Goal: Task Accomplishment & Management: Use online tool/utility

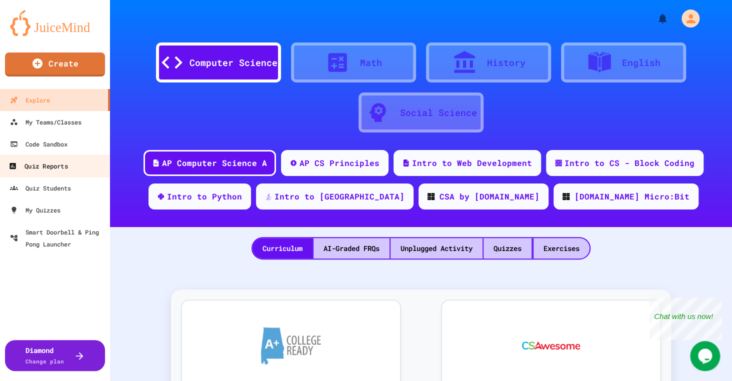
click at [20, 166] on div "Quiz Reports" at bounding box center [38, 166] width 59 height 13
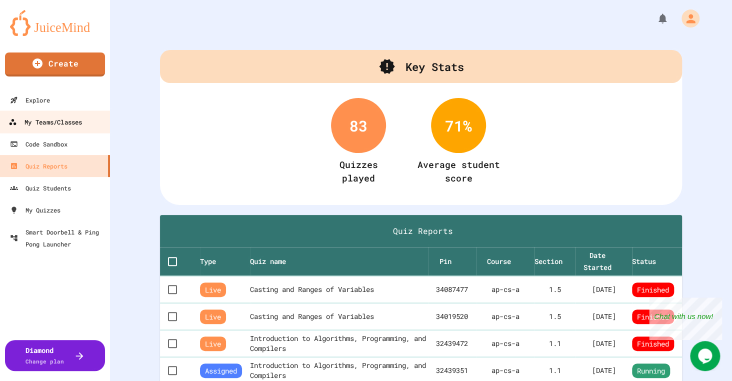
click at [50, 121] on div "My Teams/Classes" at bounding box center [46, 122] width 74 height 13
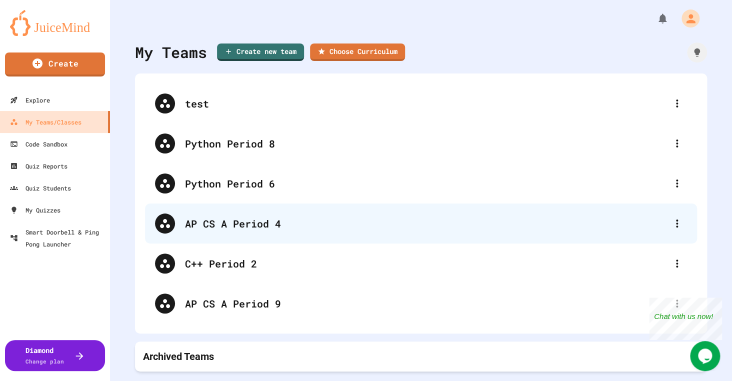
click at [225, 222] on div "AP CS A Period 4" at bounding box center [426, 223] width 482 height 15
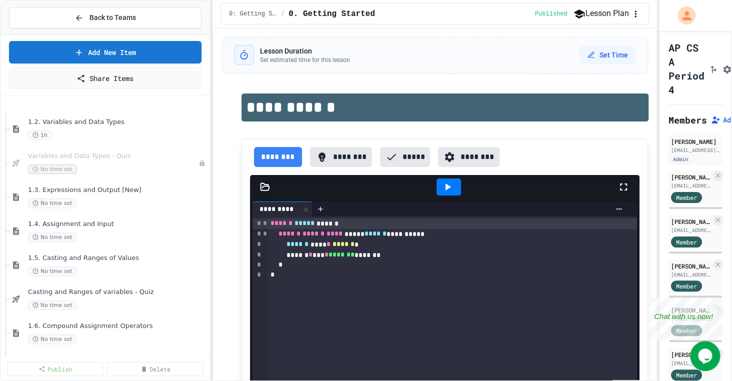
scroll to position [259, 0]
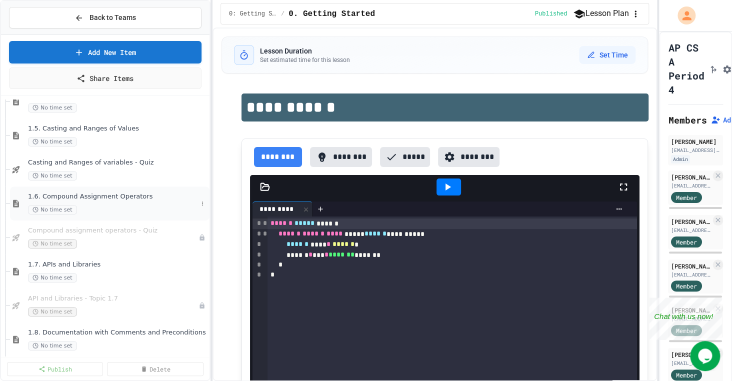
click at [121, 199] on span "1.6. Compound Assignment Operators" at bounding box center [113, 197] width 170 height 9
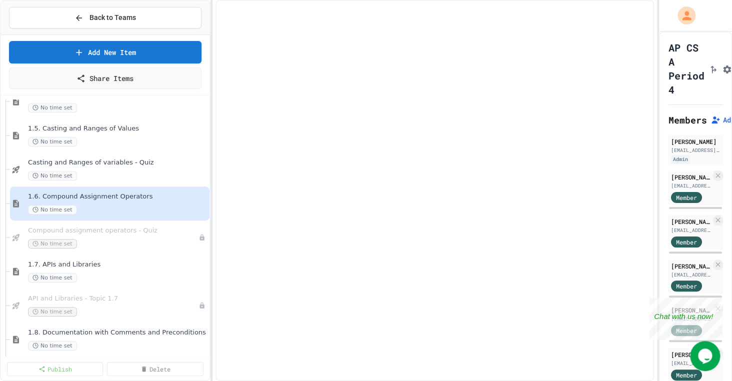
select select "***"
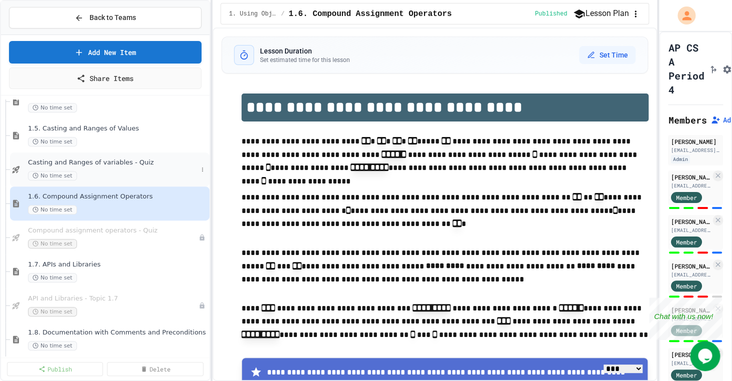
click at [129, 167] on div "Casting and Ranges of variables - Quiz No time set" at bounding box center [113, 170] width 170 height 22
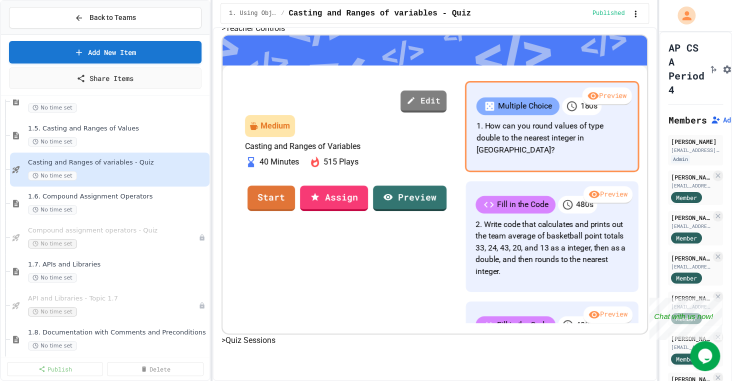
scroll to position [130, 0]
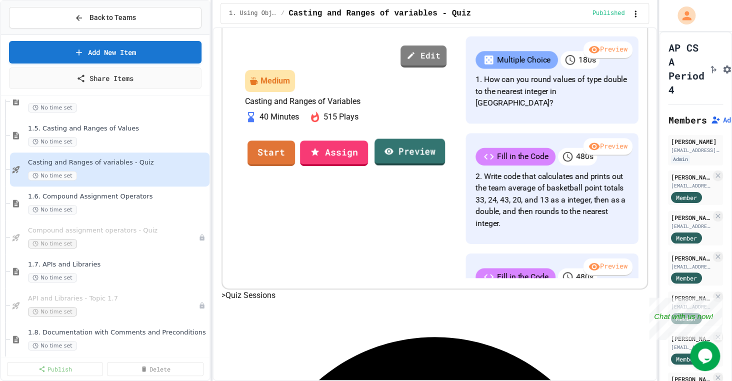
click at [445, 166] on link "Preview" at bounding box center [410, 152] width 71 height 27
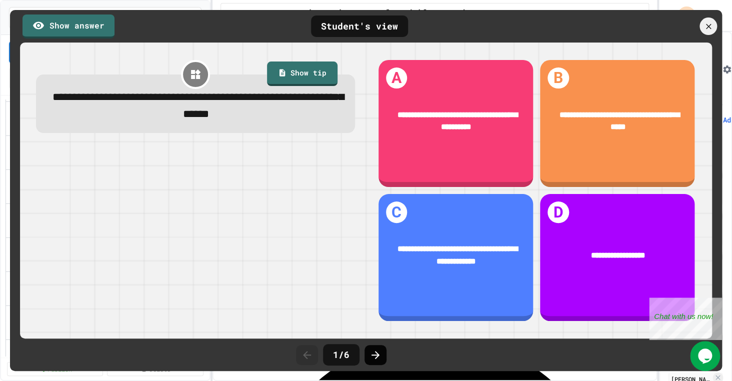
click at [376, 356] on icon at bounding box center [376, 355] width 12 height 12
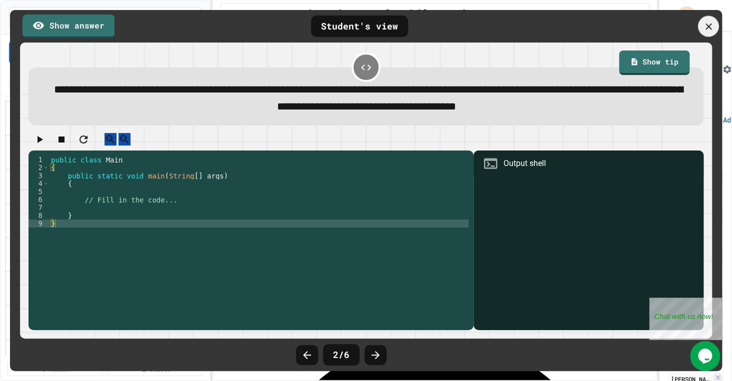
click at [712, 32] on div at bounding box center [708, 26] width 21 height 21
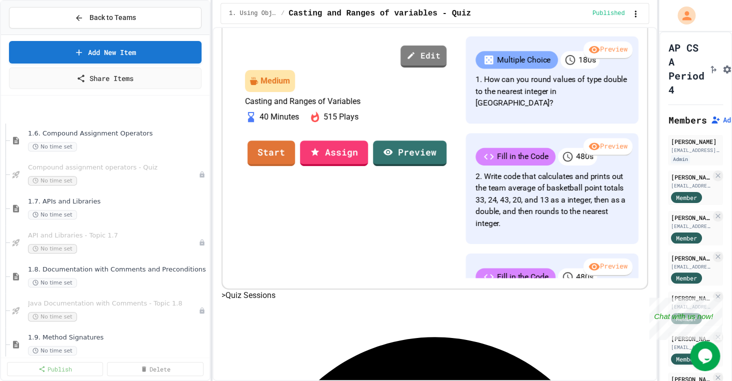
scroll to position [259, 0]
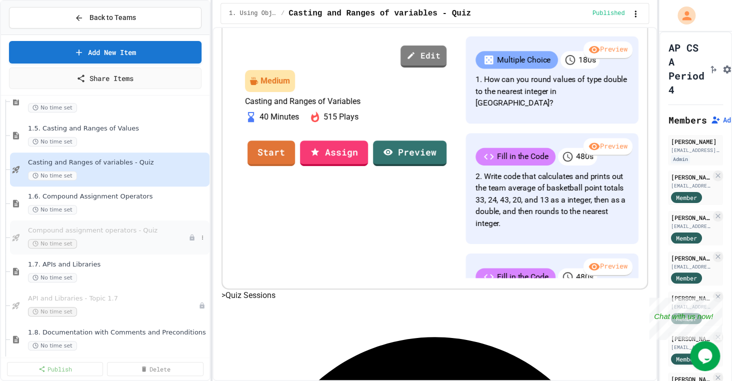
click at [139, 235] on div "Compound assignment operators - Quiz No time set" at bounding box center [108, 238] width 161 height 22
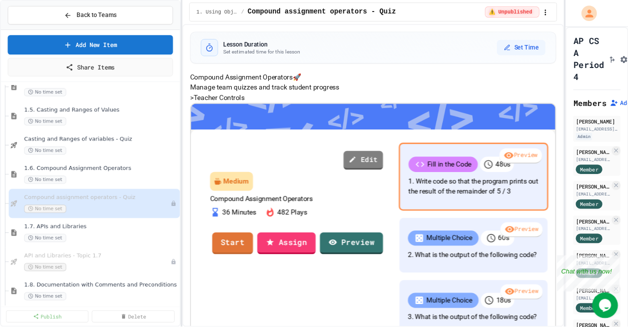
scroll to position [130, 0]
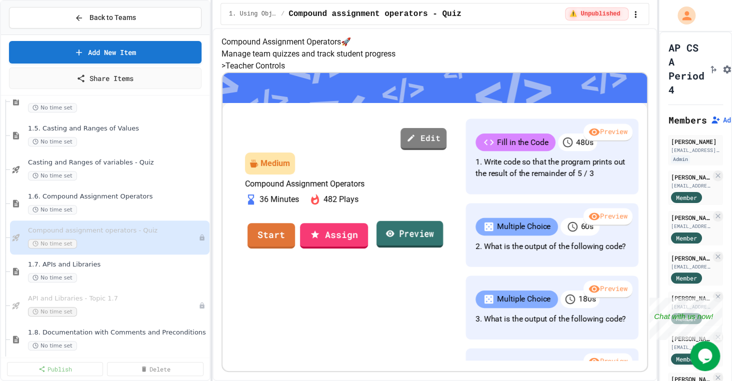
click at [443, 248] on link "Preview" at bounding box center [410, 234] width 67 height 27
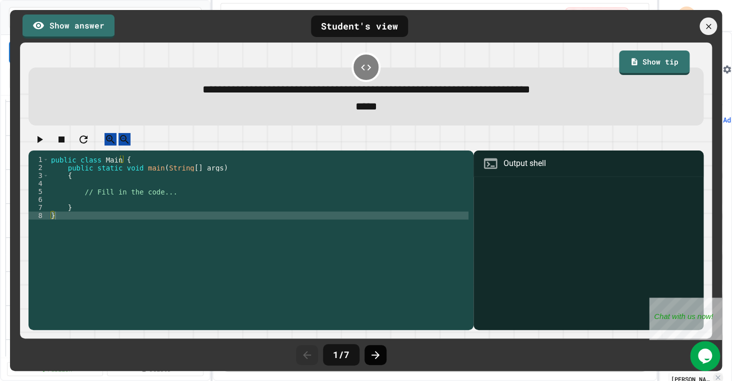
click at [378, 355] on icon at bounding box center [376, 355] width 8 height 8
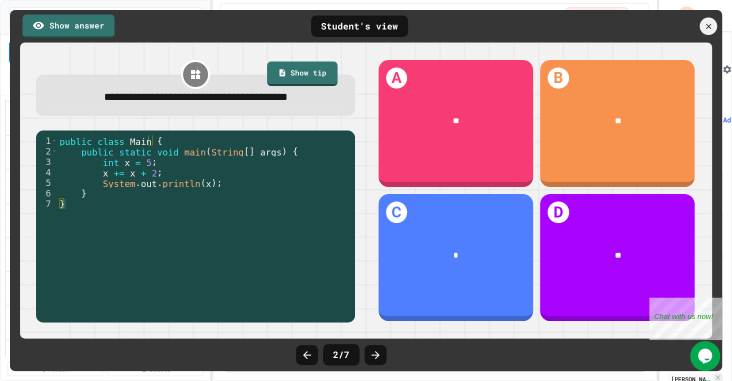
click at [378, 355] on icon at bounding box center [376, 355] width 8 height 8
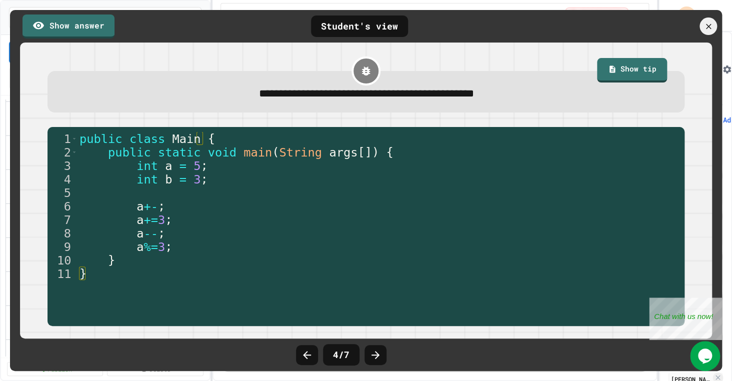
click at [378, 355] on icon at bounding box center [376, 355] width 8 height 8
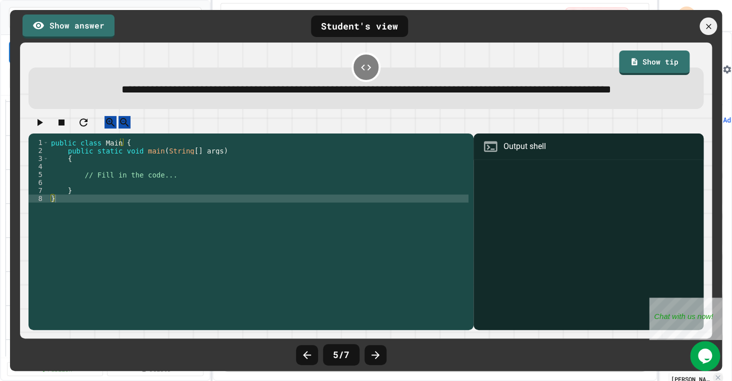
click at [378, 355] on icon at bounding box center [376, 355] width 8 height 8
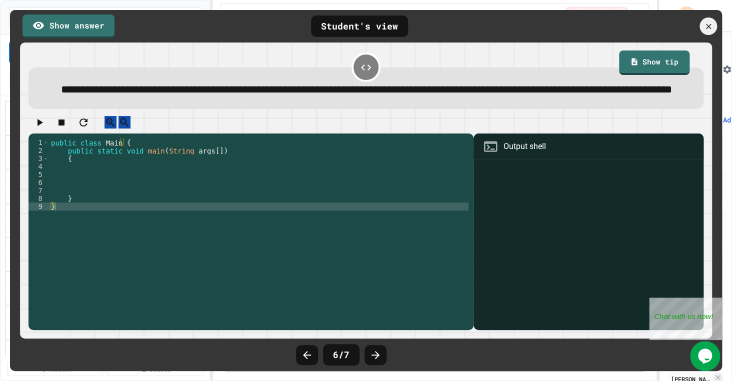
click at [378, 355] on icon at bounding box center [376, 355] width 8 height 8
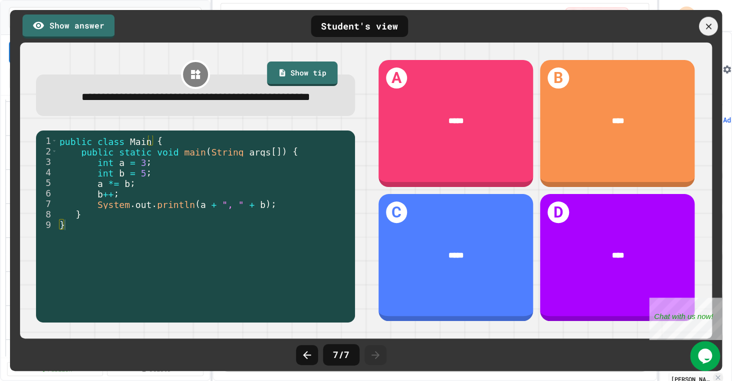
click at [705, 27] on icon at bounding box center [709, 27] width 10 height 10
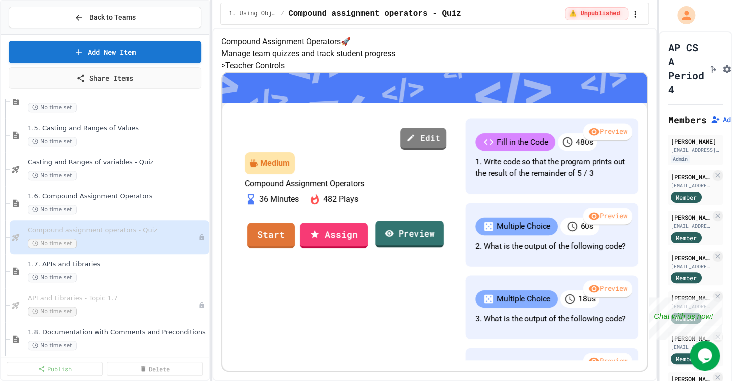
click at [440, 248] on link "Preview" at bounding box center [410, 234] width 69 height 27
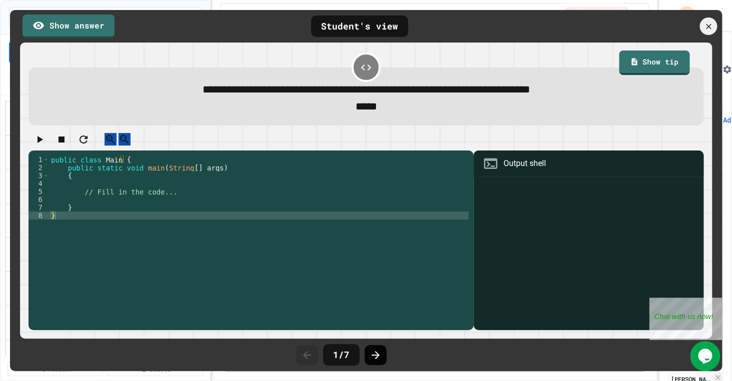
click at [377, 353] on icon at bounding box center [376, 355] width 12 height 12
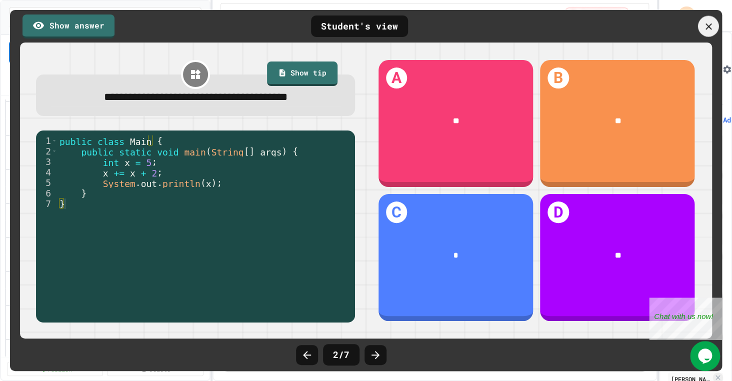
click at [705, 29] on icon at bounding box center [708, 26] width 11 height 11
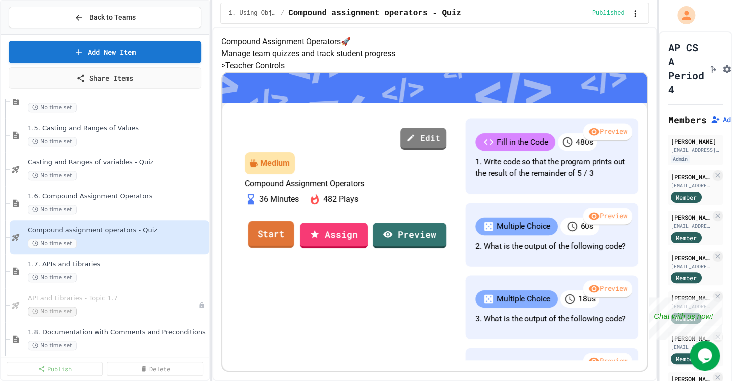
click at [292, 248] on link "Start" at bounding box center [271, 234] width 46 height 27
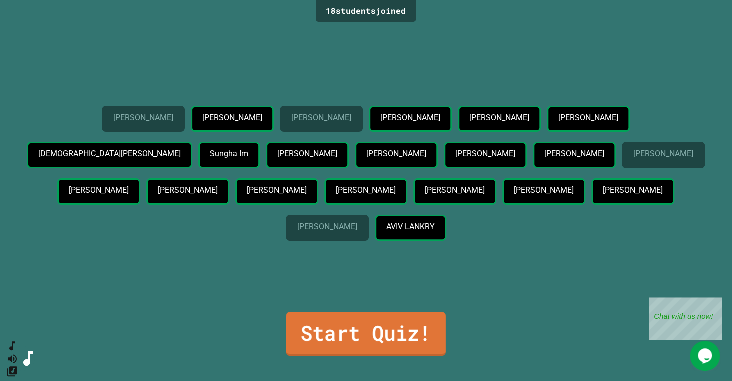
click at [385, 343] on link "Start Quiz!" at bounding box center [366, 334] width 160 height 44
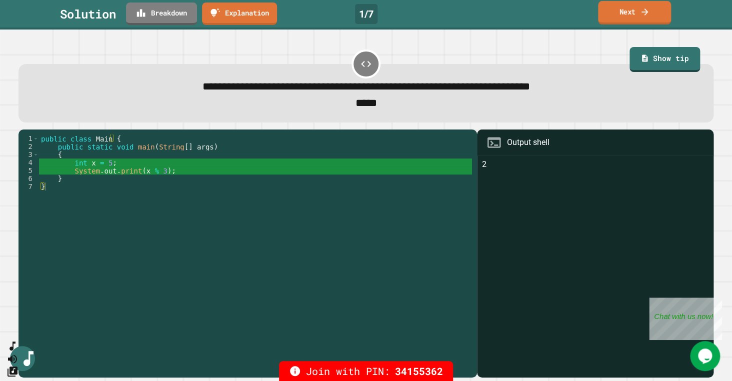
click at [646, 8] on icon at bounding box center [645, 12] width 10 height 11
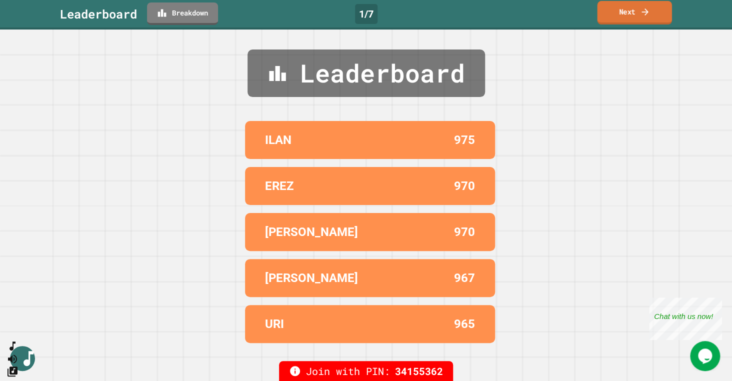
click at [613, 8] on link "Next" at bounding box center [634, 13] width 75 height 24
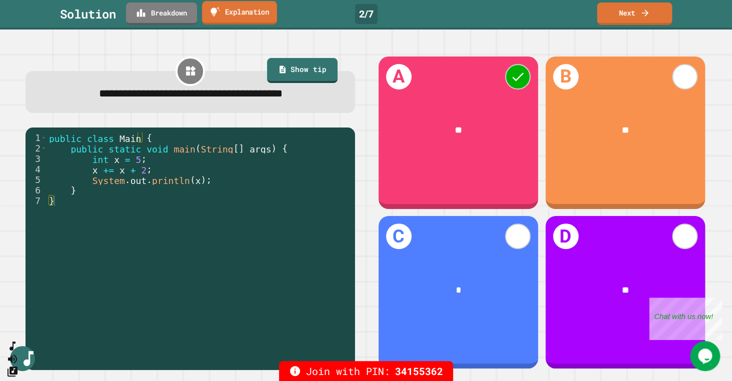
click at [251, 16] on link "Explanation" at bounding box center [239, 13] width 75 height 24
click at [625, 13] on link "Next" at bounding box center [634, 13] width 73 height 24
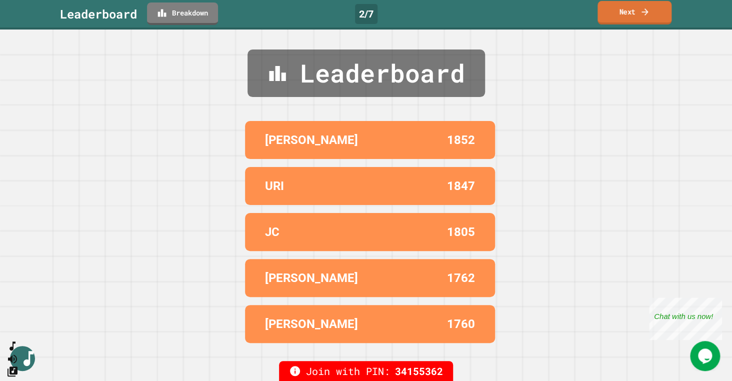
click at [632, 20] on link "Next" at bounding box center [635, 13] width 74 height 24
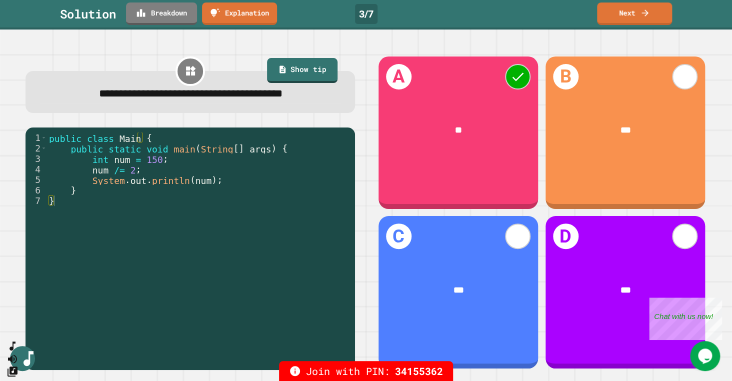
click at [633, 24] on div "Solution Breakdown Explanation 3 / 7 Next" at bounding box center [366, 14] width 732 height 23
click at [636, 22] on link "Next" at bounding box center [635, 13] width 74 height 24
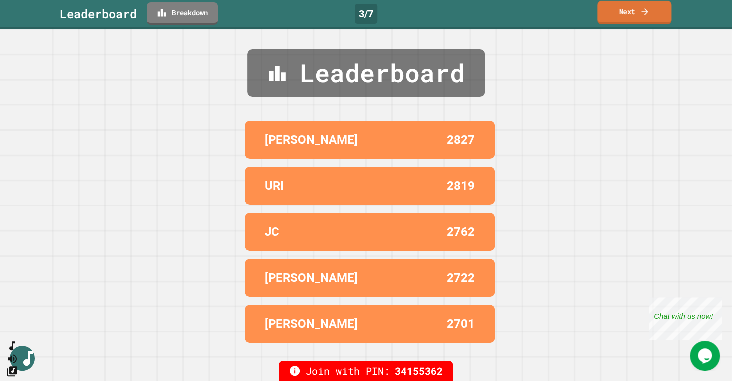
click at [643, 15] on icon at bounding box center [645, 12] width 10 height 11
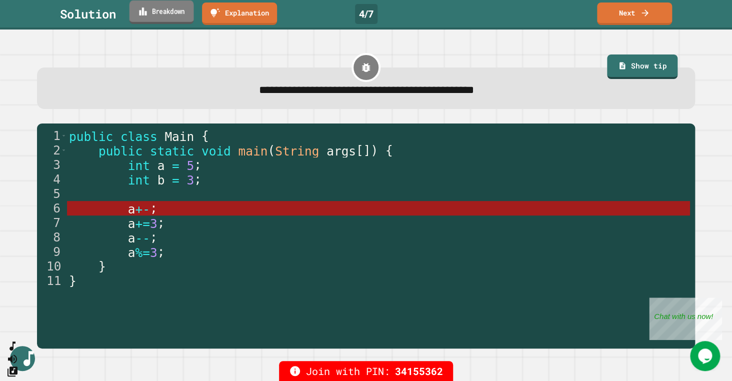
click at [173, 16] on link "Breakdown" at bounding box center [162, 13] width 65 height 24
drag, startPoint x: 521, startPoint y: 104, endPoint x: 512, endPoint y: 103, distance: 8.6
click at [265, 14] on link "Explanation" at bounding box center [240, 13] width 70 height 24
drag, startPoint x: 237, startPoint y: 191, endPoint x: 303, endPoint y: 189, distance: 66.6
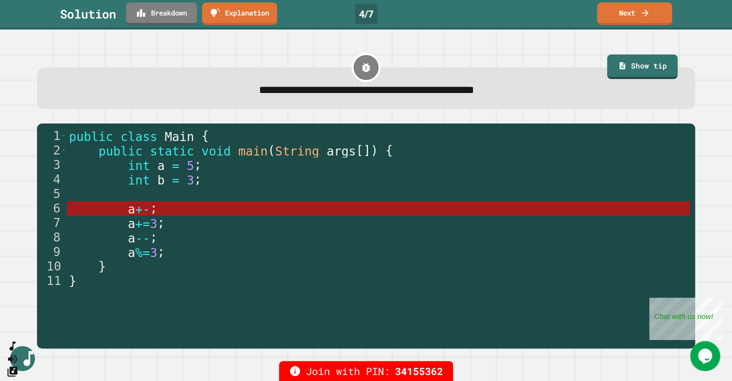
drag, startPoint x: 564, startPoint y: 114, endPoint x: 567, endPoint y: 109, distance: 6.1
click at [646, 10] on icon at bounding box center [645, 12] width 10 height 11
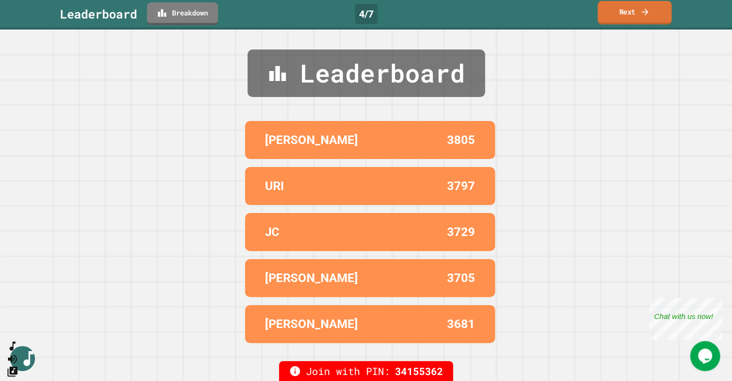
click at [646, 15] on icon at bounding box center [645, 11] width 7 height 7
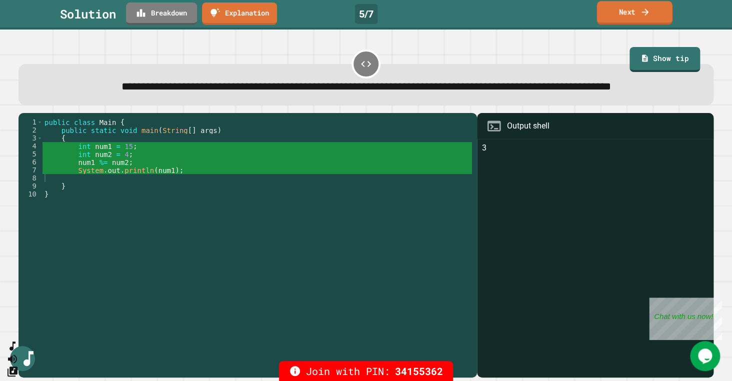
click at [655, 18] on link "Next" at bounding box center [635, 13] width 76 height 24
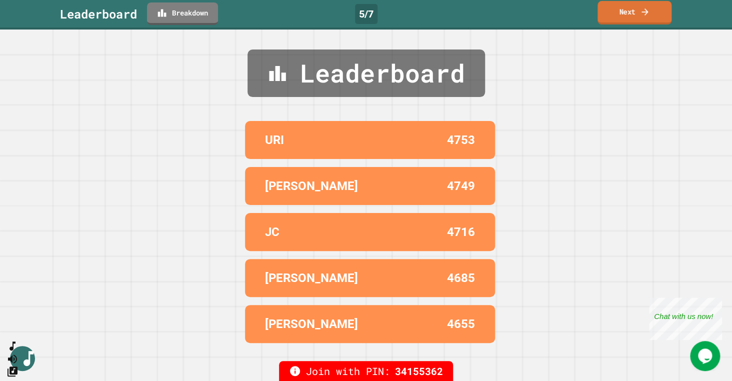
click at [653, 18] on link "Next" at bounding box center [635, 13] width 74 height 24
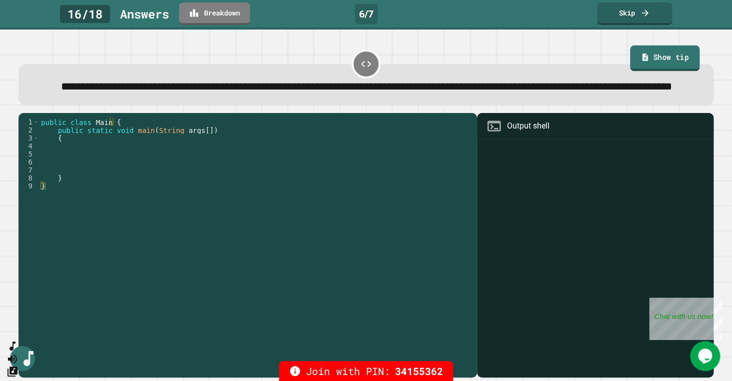
click at [640, 61] on link "Show tip" at bounding box center [665, 59] width 70 height 26
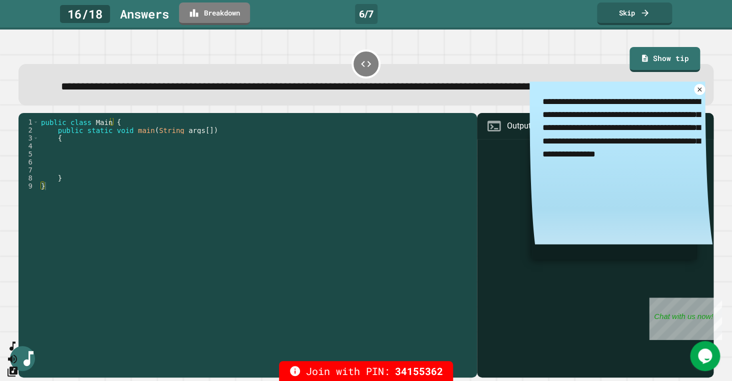
drag, startPoint x: 559, startPoint y: 121, endPoint x: 652, endPoint y: 184, distance: 112.4
click at [652, 174] on textarea "**********" at bounding box center [621, 128] width 183 height 93
click at [701, 92] on icon at bounding box center [699, 89] width 5 height 5
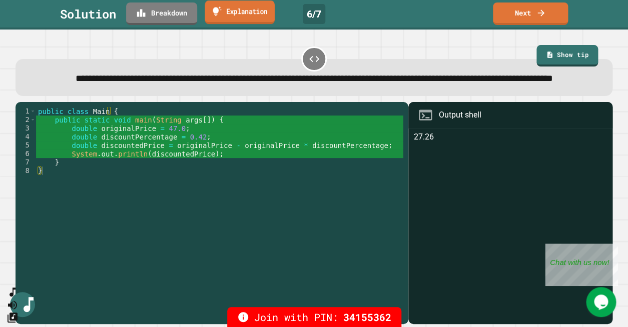
click at [272, 12] on link "Explanation" at bounding box center [240, 13] width 70 height 24
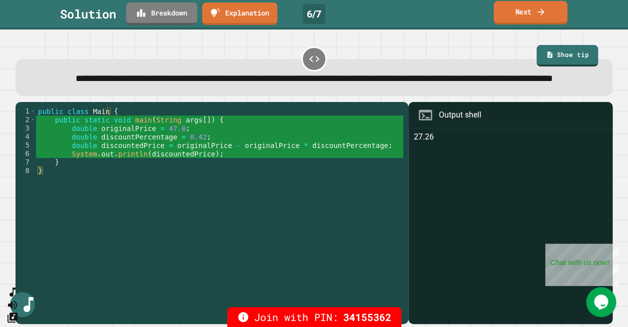
click at [536, 12] on icon at bounding box center [541, 12] width 10 height 11
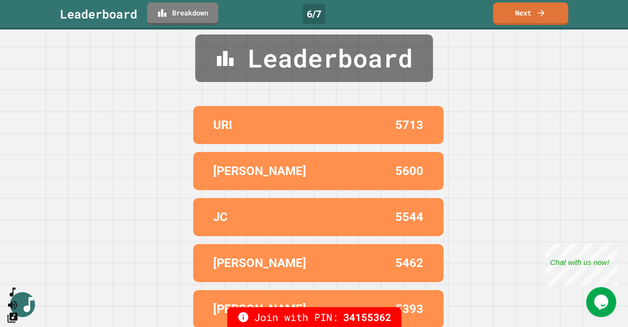
scroll to position [20, 0]
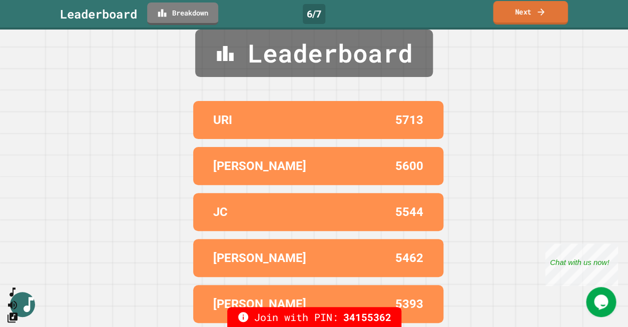
click at [536, 14] on icon at bounding box center [541, 12] width 10 height 11
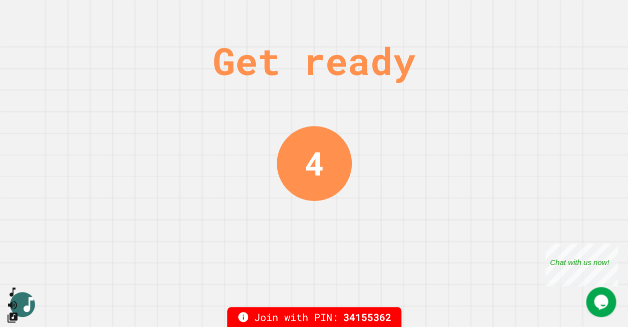
scroll to position [0, 0]
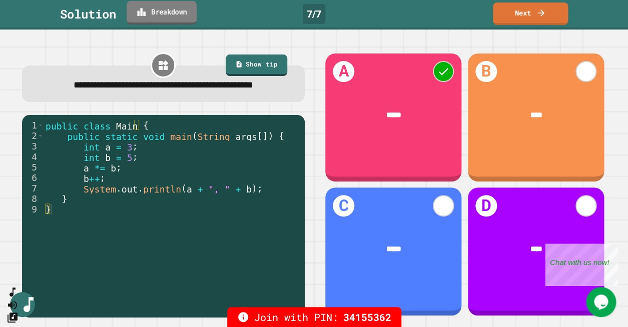
click at [160, 17] on link "Breakdown" at bounding box center [162, 13] width 70 height 24
click at [536, 14] on icon at bounding box center [541, 12] width 10 height 11
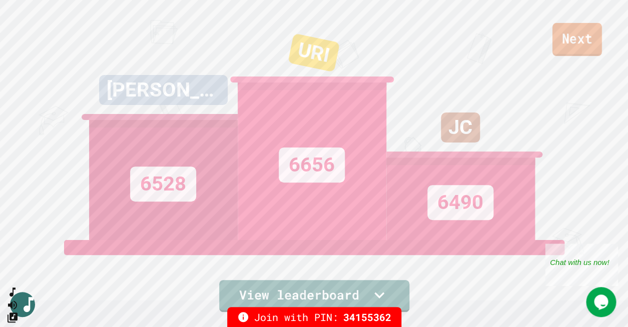
click at [589, 32] on link "Next" at bounding box center [577, 39] width 50 height 33
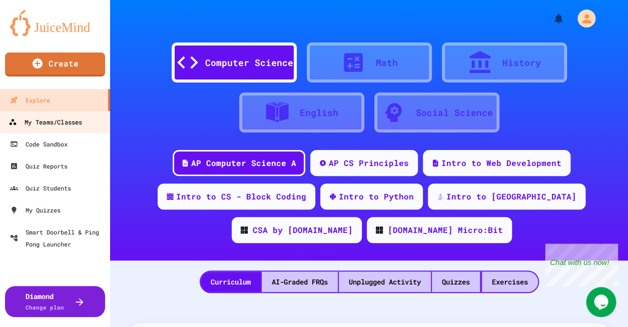
click at [66, 125] on div "My Teams/Classes" at bounding box center [46, 122] width 74 height 13
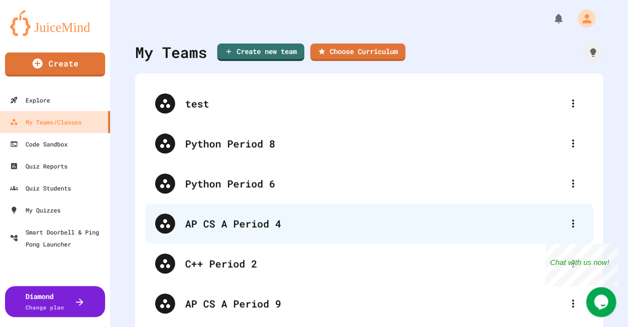
click at [233, 223] on div "AP CS A Period 4" at bounding box center [374, 223] width 378 height 15
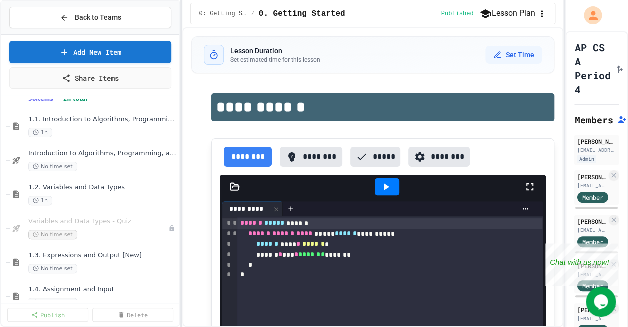
scroll to position [65, 0]
click at [92, 226] on span "Variables and Data Types - Quiz" at bounding box center [93, 221] width 130 height 9
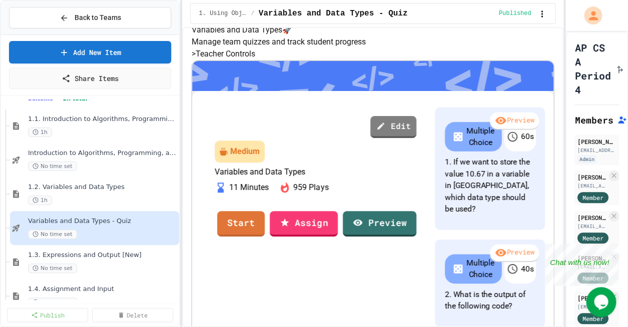
scroll to position [129, 0]
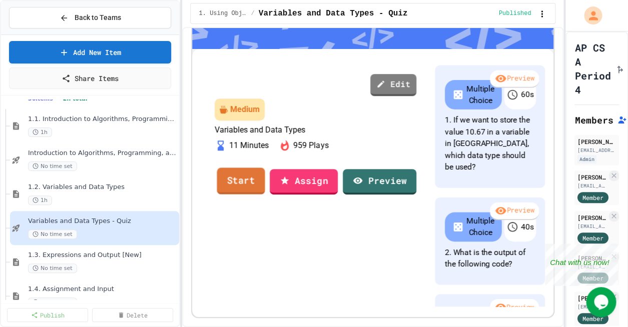
click at [265, 195] on link "Start" at bounding box center [241, 181] width 48 height 27
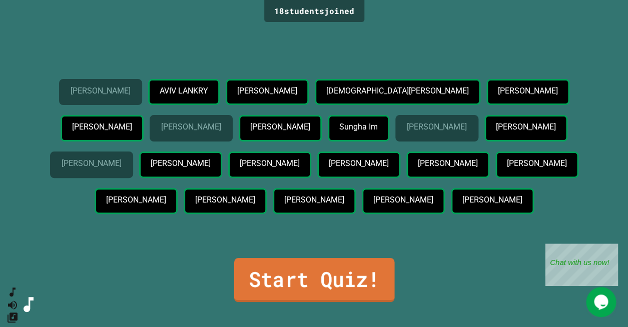
click at [334, 277] on link "Start Quiz!" at bounding box center [314, 280] width 160 height 44
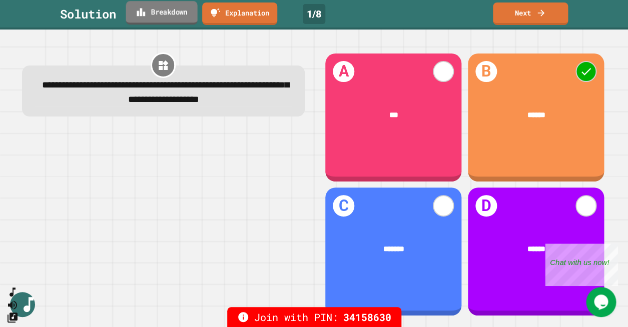
click at [182, 19] on link "Breakdown" at bounding box center [162, 13] width 72 height 24
click at [502, 13] on link "Next" at bounding box center [531, 13] width 74 height 24
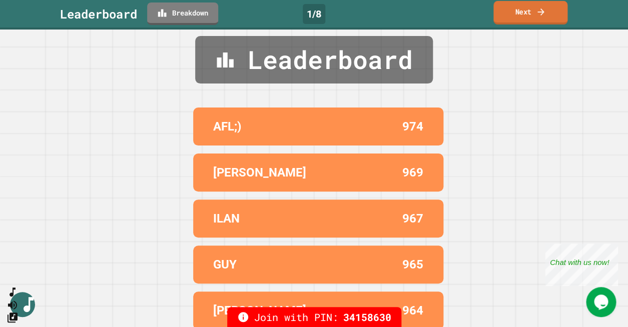
scroll to position [20, 0]
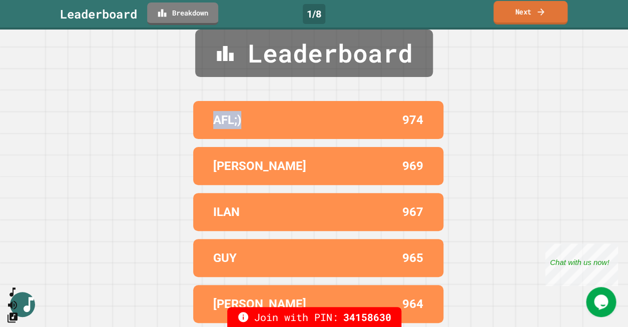
drag, startPoint x: 220, startPoint y: 122, endPoint x: 244, endPoint y: 120, distance: 23.6
click at [244, 120] on div "AFL;)" at bounding box center [265, 120] width 105 height 18
click at [549, 19] on link "Next" at bounding box center [530, 13] width 74 height 24
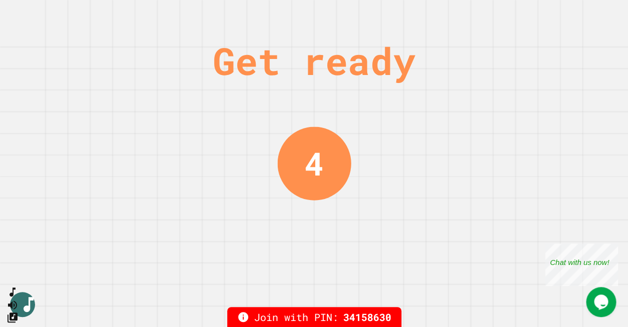
scroll to position [0, 0]
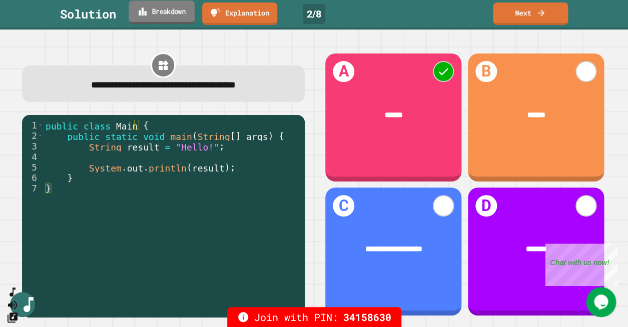
click at [182, 13] on link "Breakdown" at bounding box center [162, 13] width 66 height 24
click at [547, 20] on link "Next" at bounding box center [530, 13] width 74 height 24
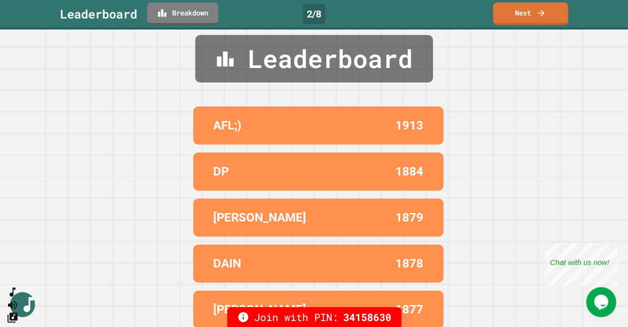
scroll to position [20, 0]
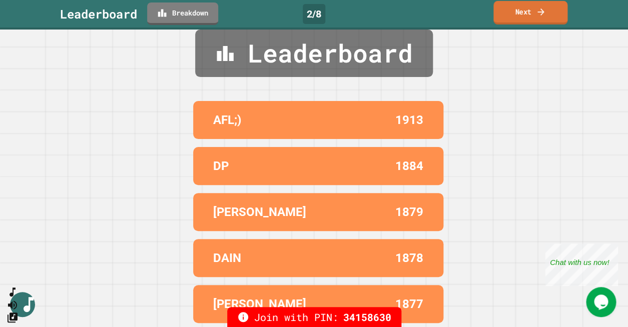
click at [525, 15] on link "Next" at bounding box center [530, 13] width 74 height 24
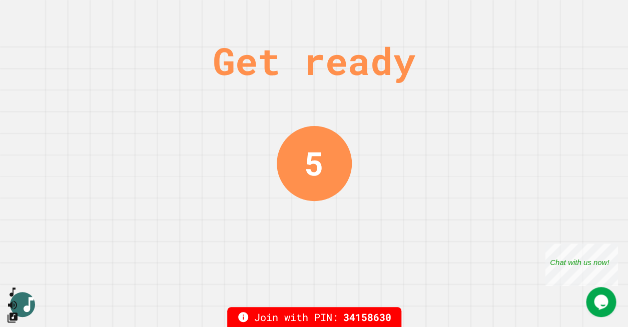
scroll to position [0, 0]
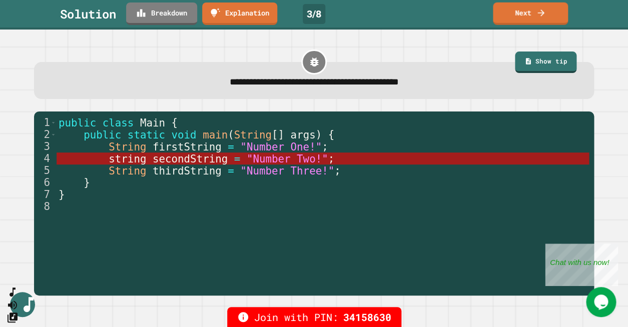
drag, startPoint x: 515, startPoint y: 11, endPoint x: 168, endPoint y: 77, distance: 352.9
click at [168, 77] on div "**********" at bounding box center [314, 163] width 628 height 327
click at [161, 16] on link "Breakdown" at bounding box center [162, 13] width 70 height 24
click at [539, 14] on icon at bounding box center [541, 12] width 10 height 11
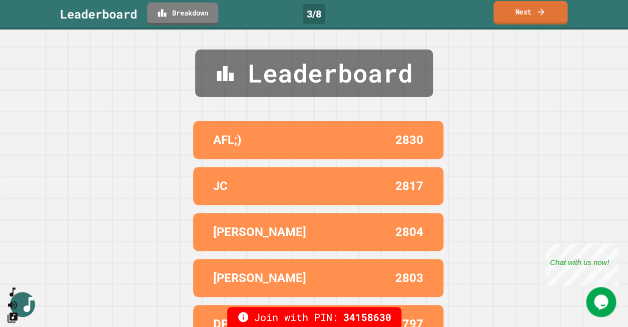
click at [535, 15] on link "Next" at bounding box center [530, 13] width 74 height 24
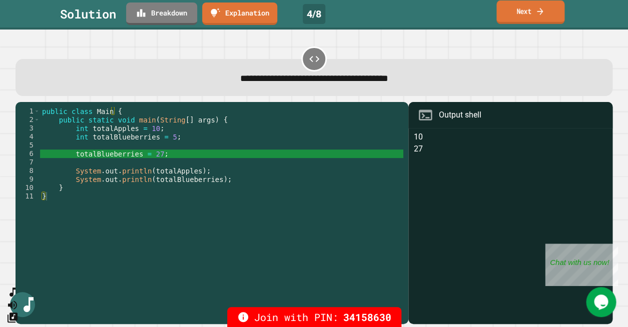
click at [555, 19] on link "Next" at bounding box center [530, 13] width 68 height 24
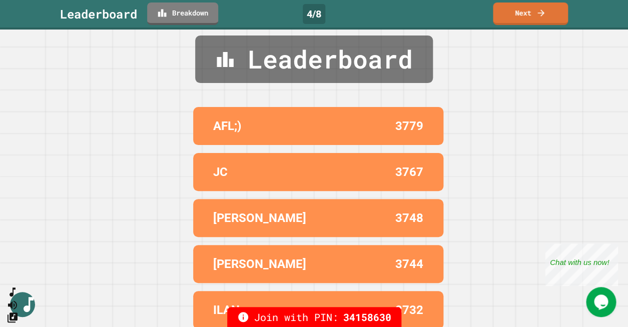
scroll to position [20, 0]
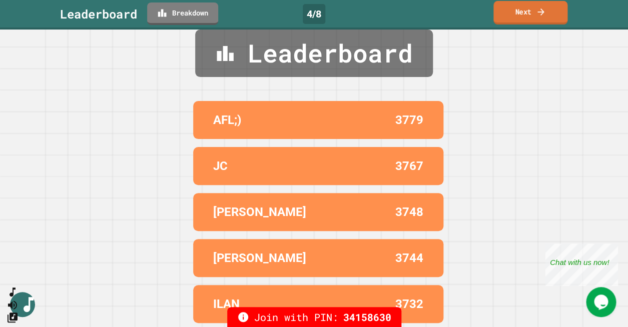
click at [552, 14] on link "Next" at bounding box center [530, 13] width 74 height 24
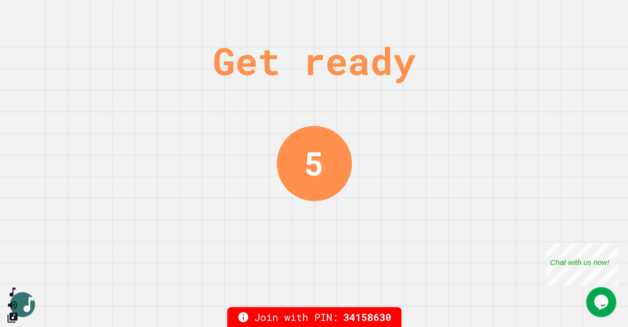
scroll to position [0, 0]
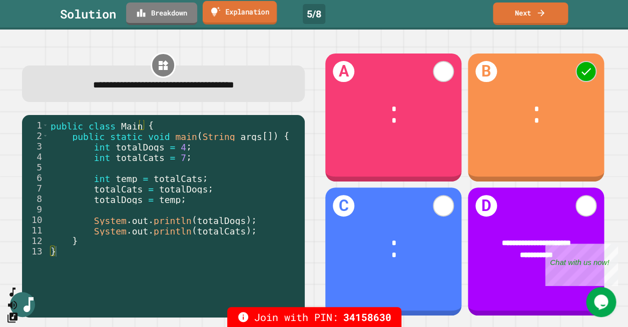
click at [256, 22] on link "Explanation" at bounding box center [240, 13] width 74 height 24
click at [531, 15] on link "Next" at bounding box center [530, 13] width 74 height 24
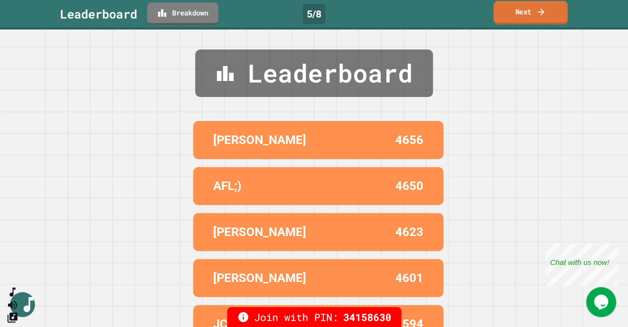
scroll to position [20, 0]
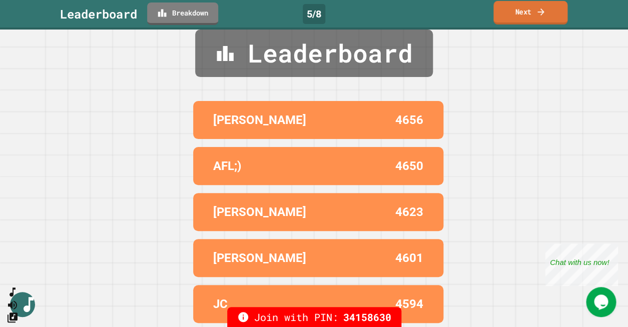
click at [546, 15] on link "Next" at bounding box center [530, 13] width 74 height 24
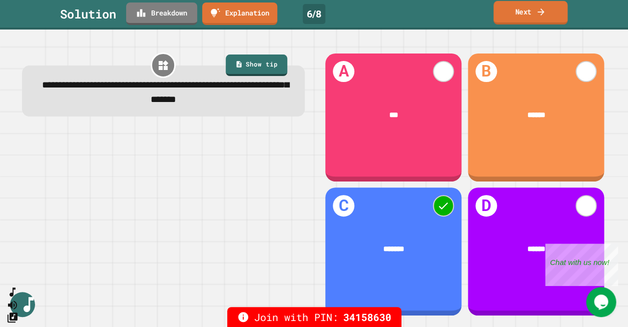
click at [541, 21] on link "Next" at bounding box center [530, 13] width 74 height 24
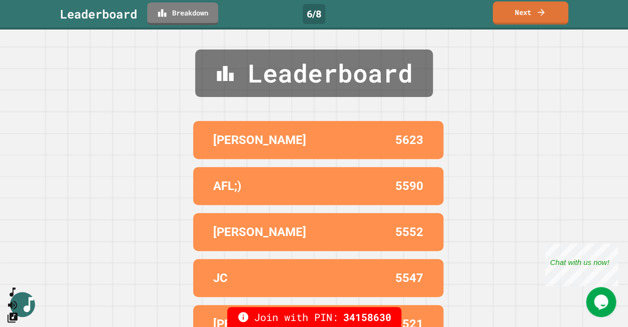
click at [541, 15] on icon at bounding box center [541, 12] width 10 height 11
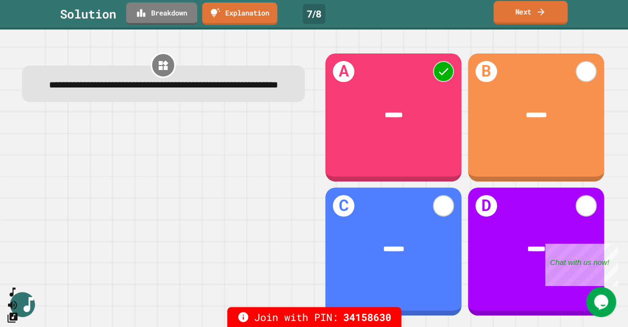
click at [519, 17] on link "Next" at bounding box center [530, 13] width 74 height 24
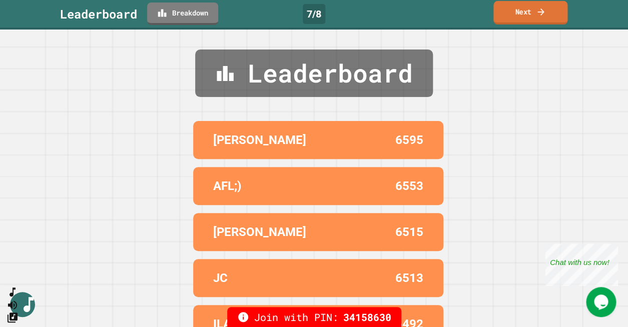
click at [548, 13] on link "Next" at bounding box center [530, 13] width 74 height 24
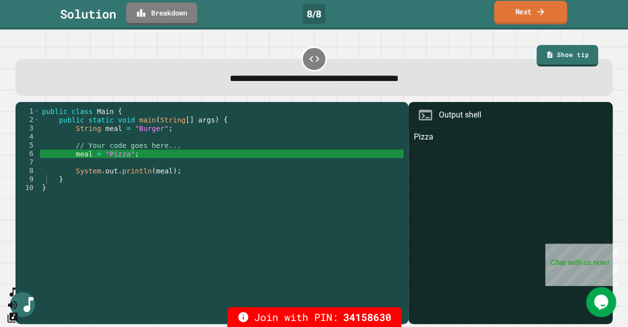
click at [535, 22] on link "Next" at bounding box center [530, 13] width 73 height 24
